Goal: Task Accomplishment & Management: Use online tool/utility

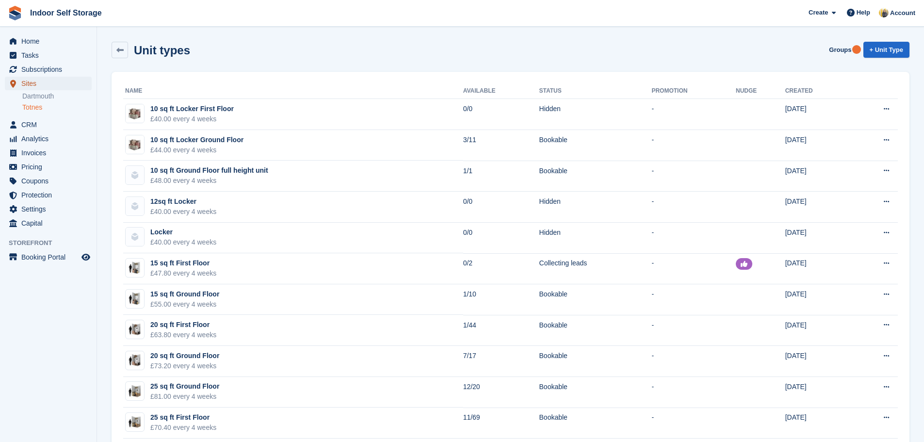
click at [45, 83] on span "Sites" at bounding box center [50, 84] width 58 height 14
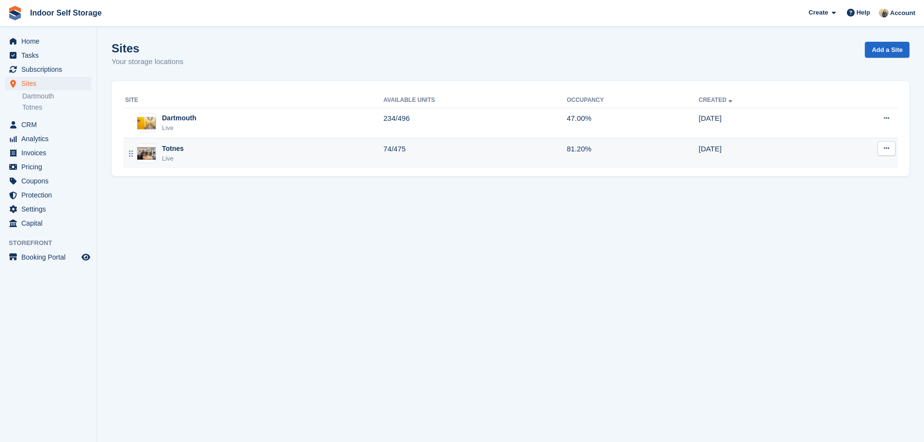
click at [274, 154] on div "Totnes Live" at bounding box center [254, 153] width 258 height 20
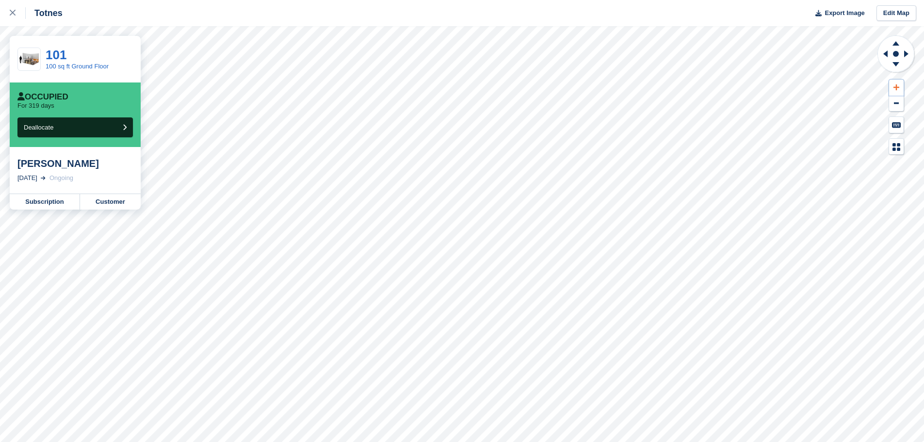
click at [896, 87] on icon at bounding box center [896, 87] width 6 height 7
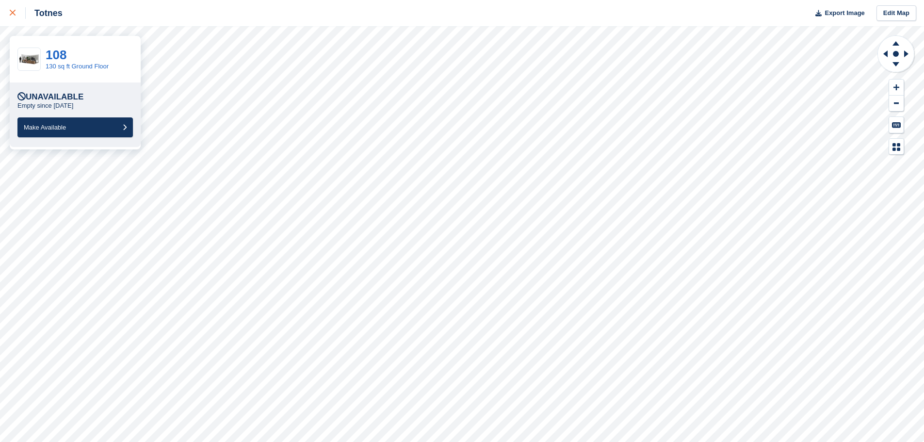
click at [11, 7] on link at bounding box center [13, 13] width 26 height 26
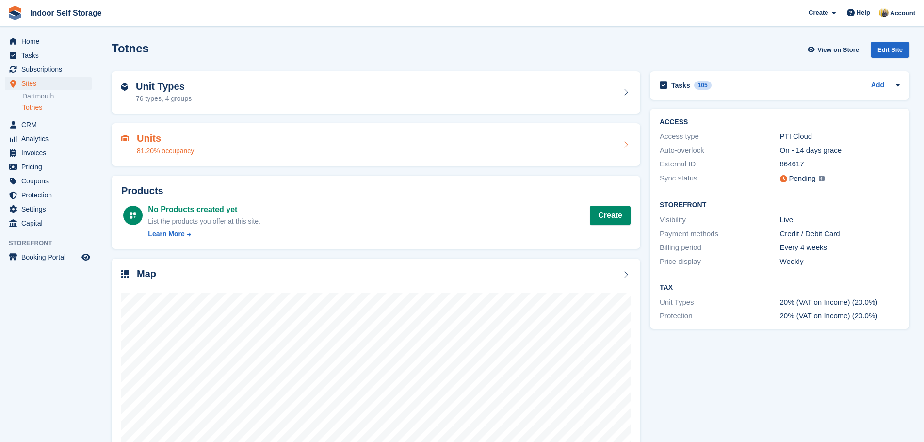
click at [245, 141] on div "Units 81.20% occupancy" at bounding box center [375, 144] width 509 height 23
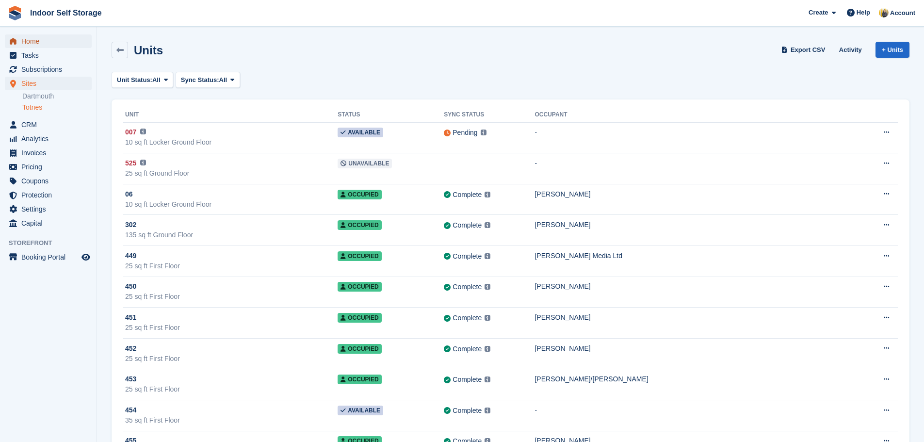
click at [36, 43] on span "Home" at bounding box center [50, 41] width 58 height 14
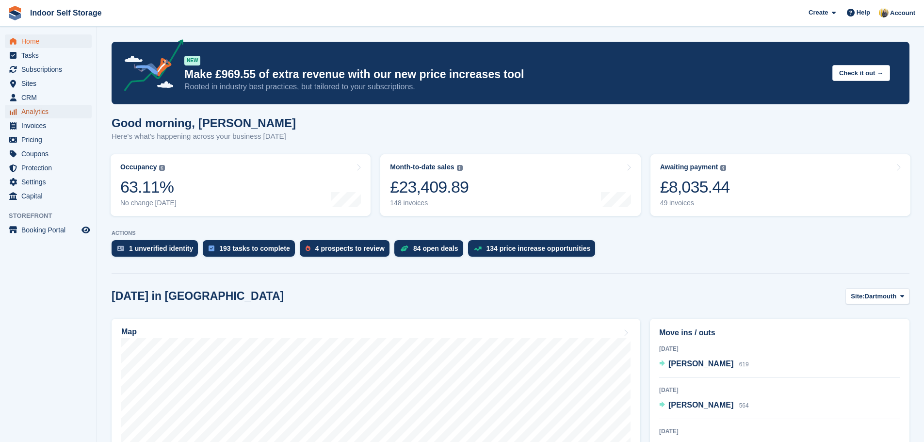
click at [45, 113] on span "Analytics" at bounding box center [50, 112] width 58 height 14
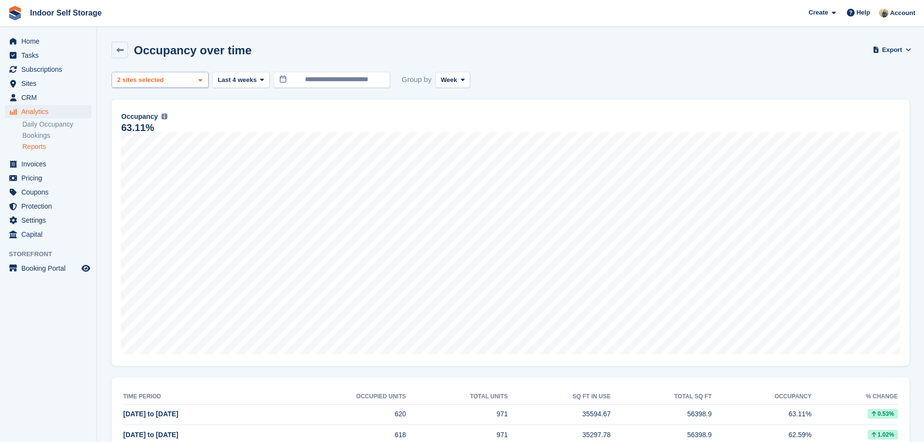
click at [194, 77] on div "Dartmouth 2 sites selected" at bounding box center [160, 80] width 97 height 16
click at [175, 135] on div "Totnes" at bounding box center [160, 141] width 88 height 16
select select "***"
click at [170, 80] on div "Dartmouth" at bounding box center [160, 80] width 97 height 16
click at [149, 140] on div "Totnes" at bounding box center [160, 141] width 88 height 16
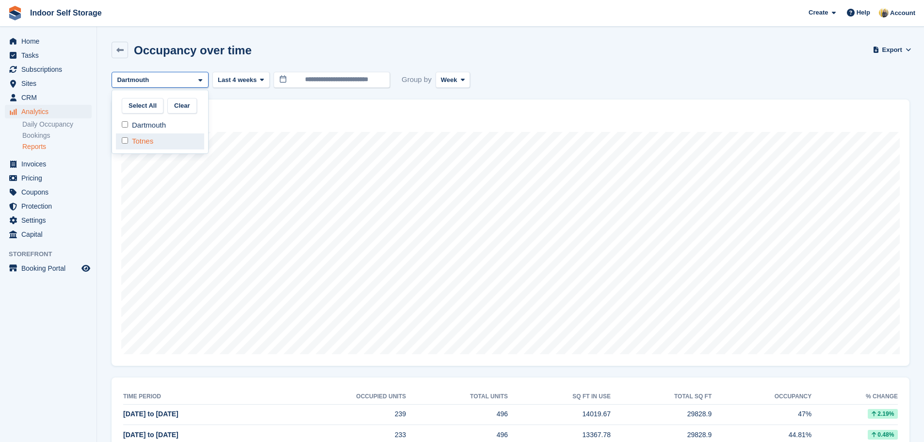
select select "***"
click at [167, 80] on div "Dartmouth 2 sites selected" at bounding box center [160, 80] width 97 height 16
click at [157, 122] on div "Dartmouth" at bounding box center [160, 125] width 88 height 16
select select "****"
